Goal: Task Accomplishment & Management: Manage account settings

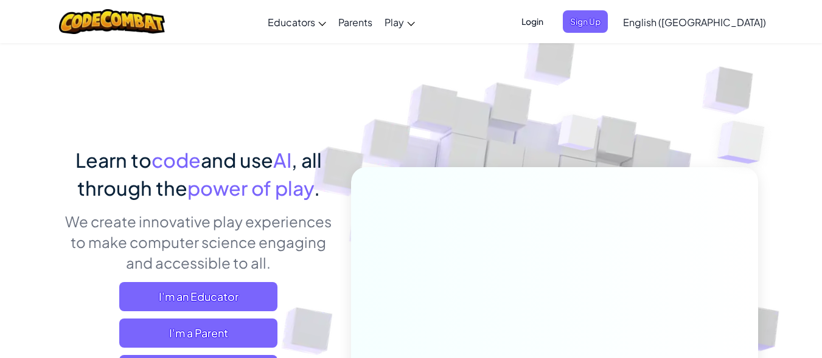
drag, startPoint x: 557, startPoint y: 99, endPoint x: 558, endPoint y: 92, distance: 7.5
click at [557, 99] on img at bounding box center [579, 136] width 88 height 91
click at [602, 33] on div "Login Sign Up English ([GEOGRAPHIC_DATA]) English ([GEOGRAPHIC_DATA]) English (…" at bounding box center [640, 21] width 264 height 33
click at [551, 21] on span "Login" at bounding box center [532, 21] width 37 height 23
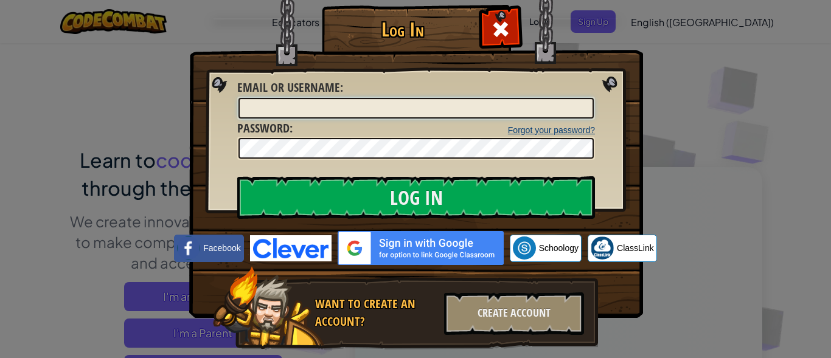
type input "mabdlh"
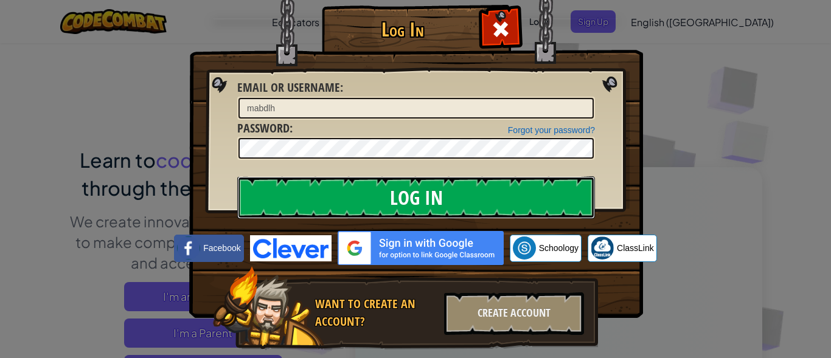
click at [443, 197] on input "Log In" at bounding box center [416, 197] width 358 height 43
click at [443, 195] on input "Log In" at bounding box center [416, 197] width 358 height 43
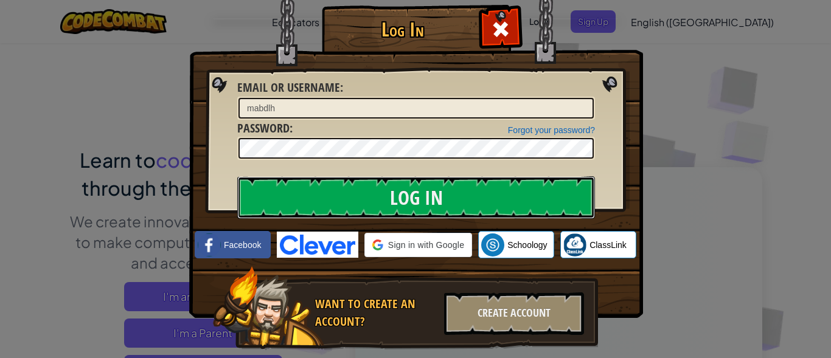
drag, startPoint x: 445, startPoint y: 193, endPoint x: 610, endPoint y: 102, distance: 189.0
click at [445, 192] on input "Log In" at bounding box center [416, 197] width 358 height 43
